Goal: Find specific page/section: Find specific page/section

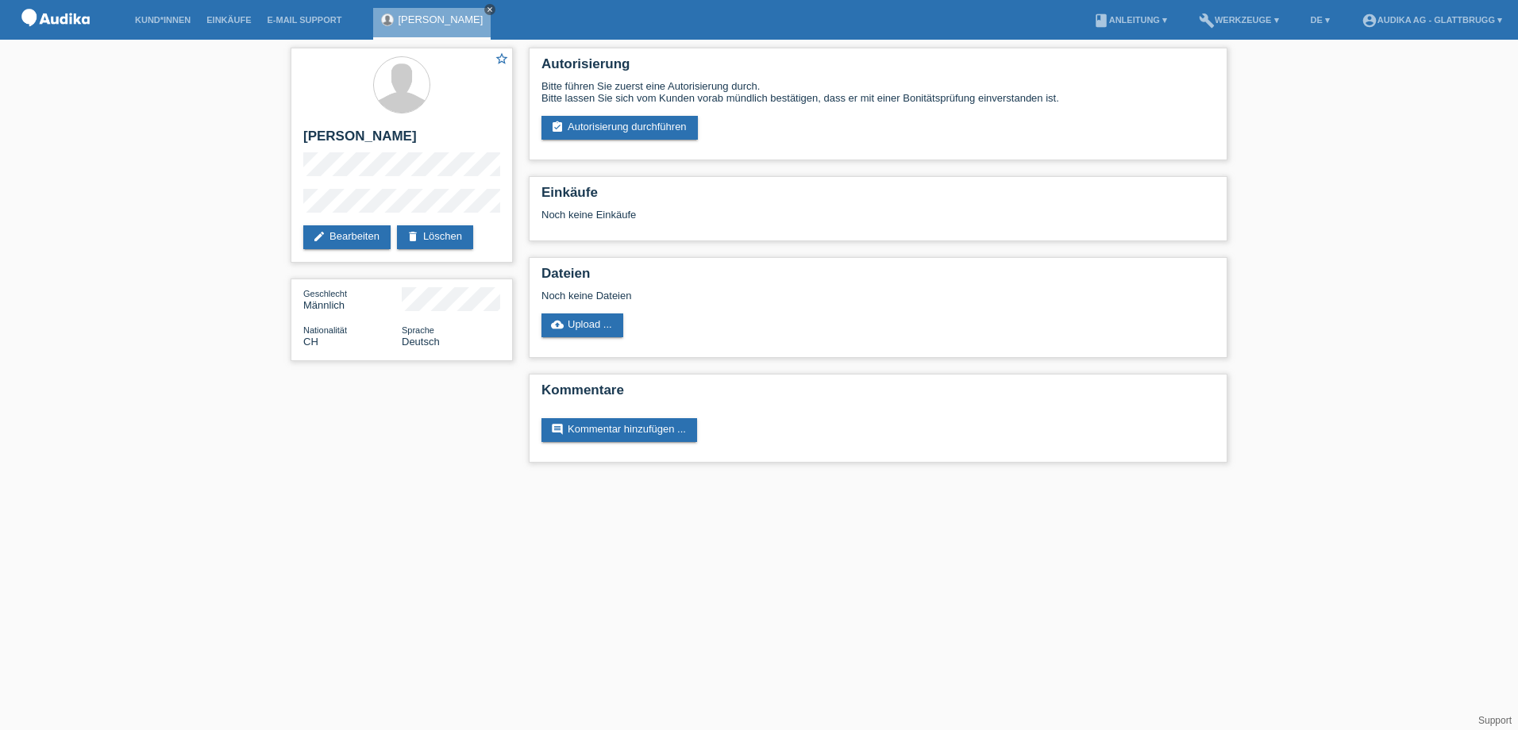
click at [486, 9] on icon "close" at bounding box center [490, 10] width 8 height 8
click at [156, 23] on link "Kund*innen" at bounding box center [162, 20] width 71 height 10
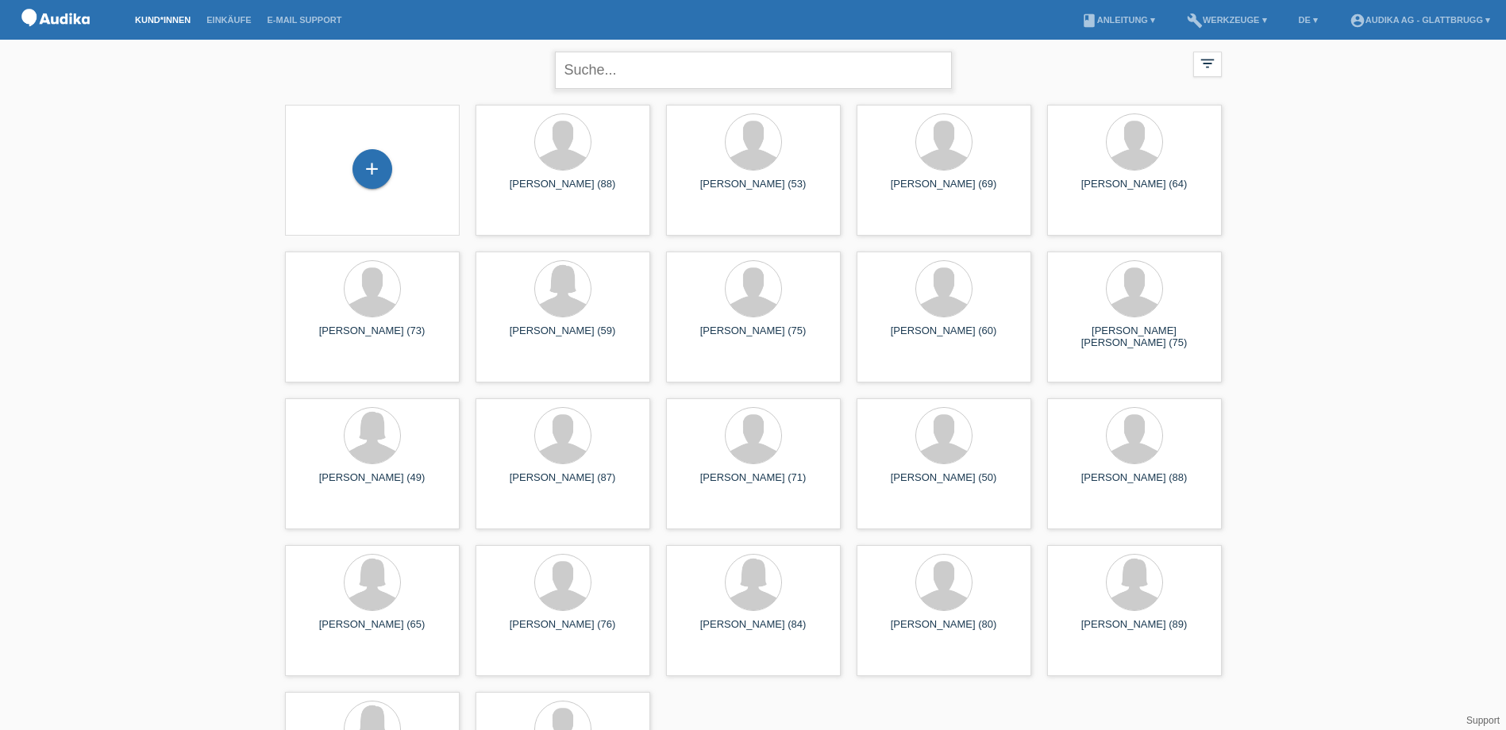
click at [608, 74] on input "text" at bounding box center [753, 70] width 397 height 37
type input "schi"
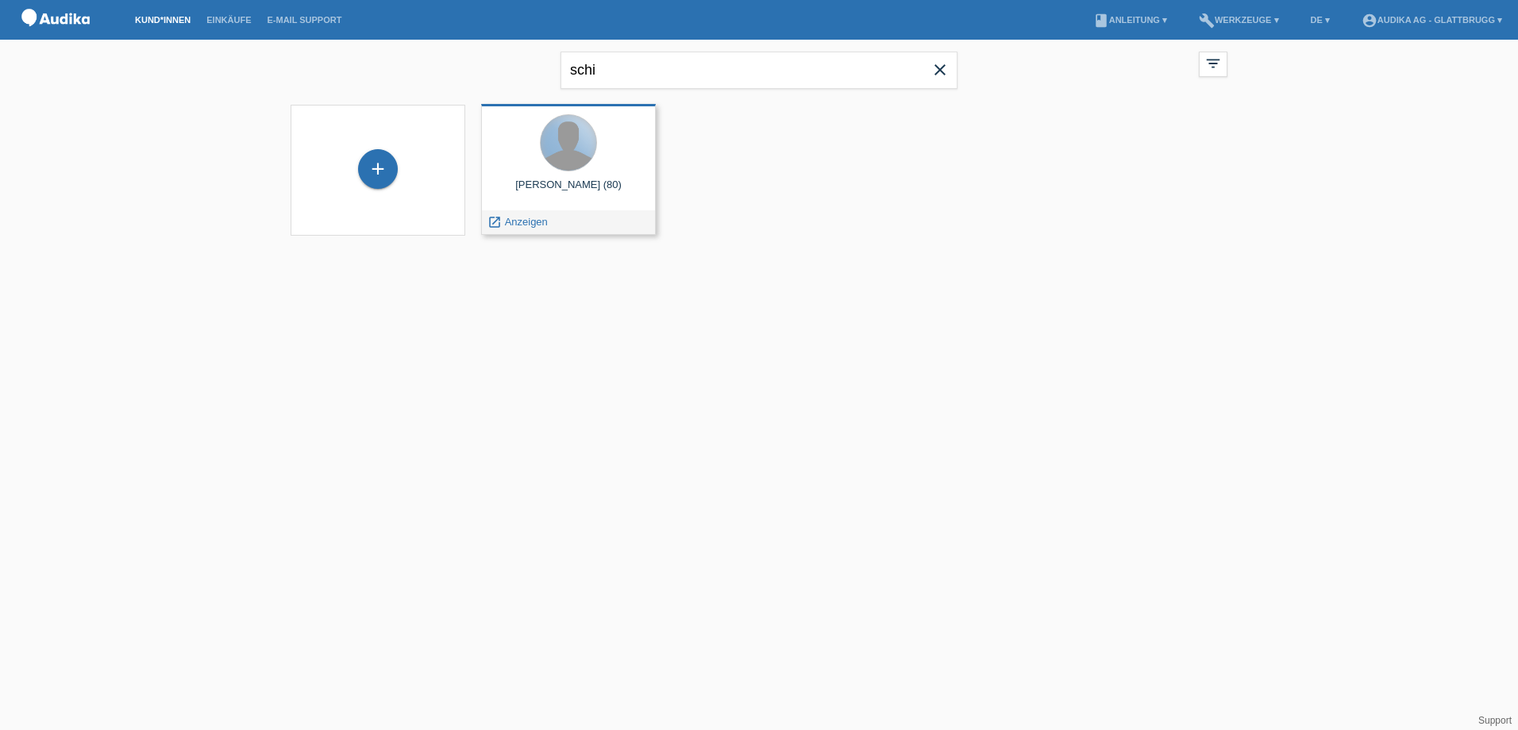
click at [564, 150] on div at bounding box center [569, 143] width 56 height 56
click at [538, 221] on span "Anzeigen" at bounding box center [526, 222] width 43 height 12
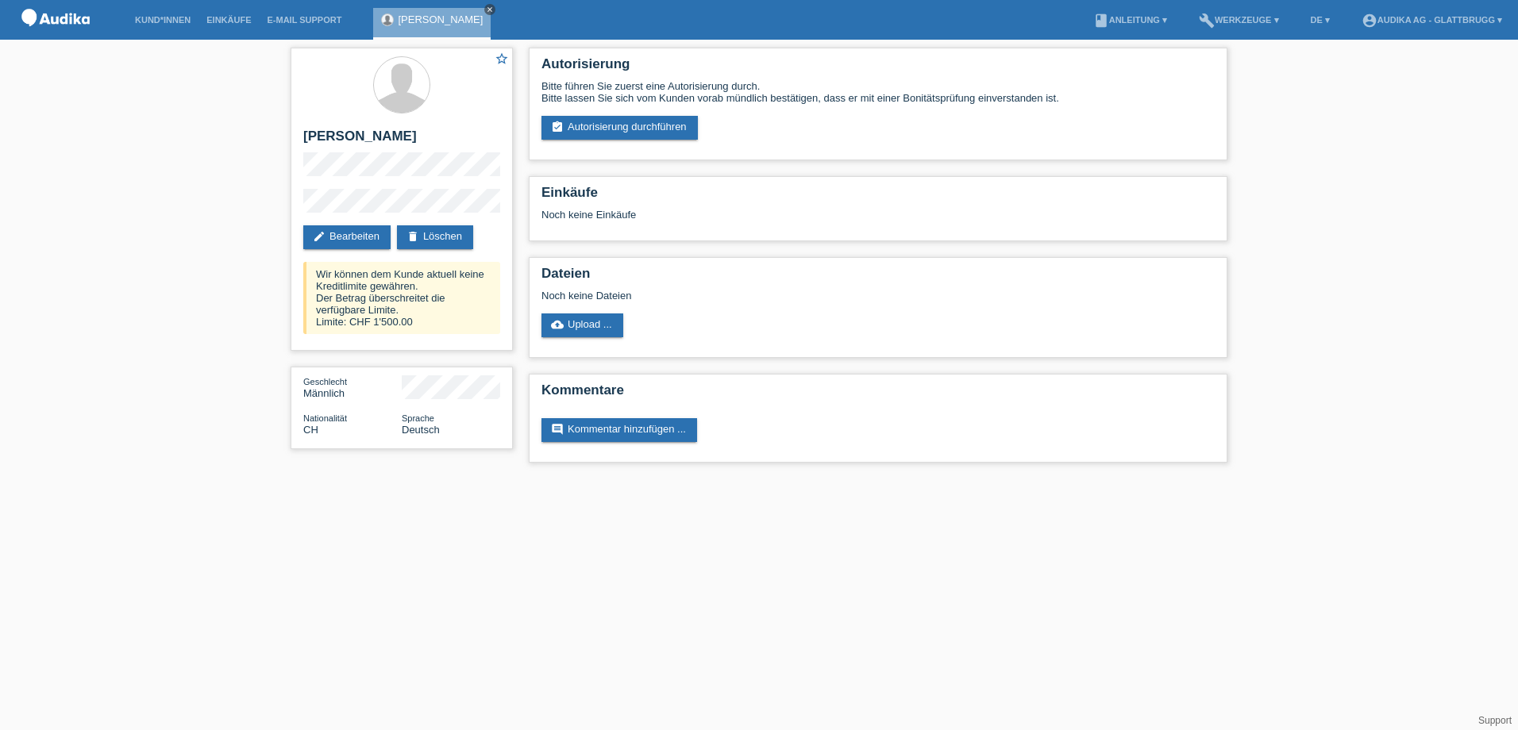
click at [486, 9] on icon "close" at bounding box center [490, 10] width 8 height 8
